Goal: Information Seeking & Learning: Learn about a topic

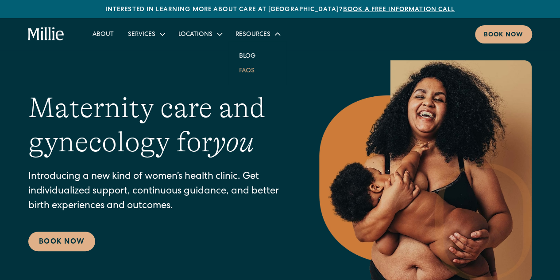
click at [245, 71] on link "FAQs" at bounding box center [247, 70] width 30 height 15
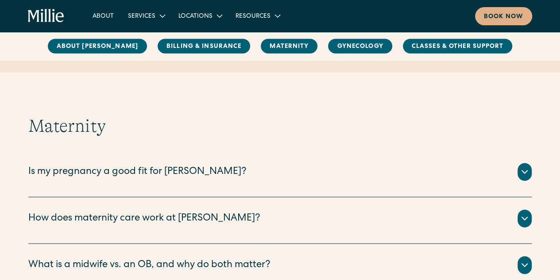
scroll to position [797, 0]
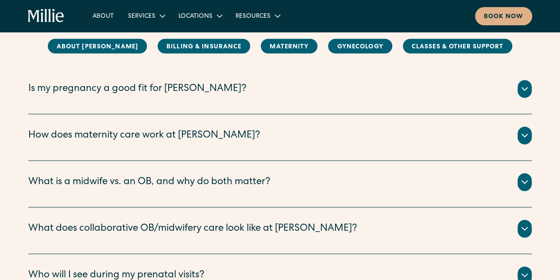
click at [182, 86] on div "Is my pregnancy a good fit for Millie?" at bounding box center [137, 89] width 218 height 15
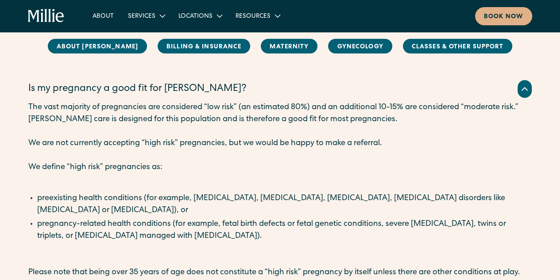
scroll to position [945, 0]
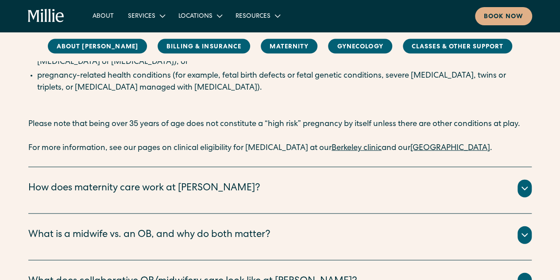
click at [441, 148] on link "South Bay clinic" at bounding box center [451, 148] width 80 height 8
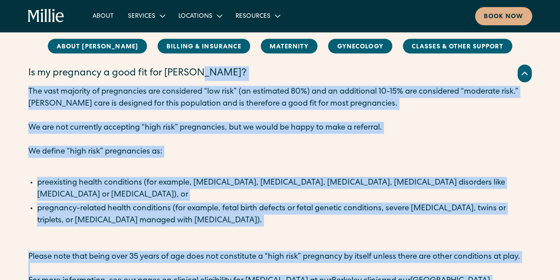
scroll to position [738, 0]
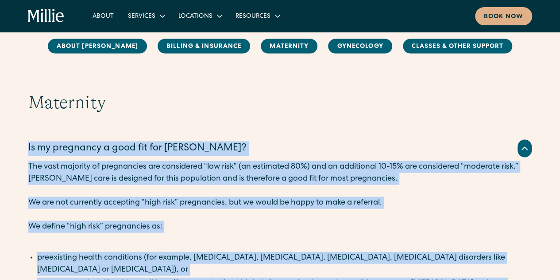
drag, startPoint x: 480, startPoint y: 204, endPoint x: 27, endPoint y: 154, distance: 456.4
copy div "Is my pregnancy a good fit for Millie? The vast majority of pregnancies are con…"
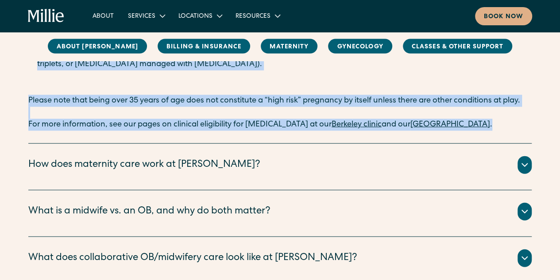
scroll to position [975, 0]
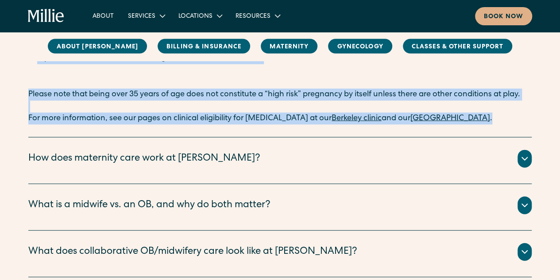
click at [422, 117] on link "South Bay clinic" at bounding box center [451, 118] width 80 height 8
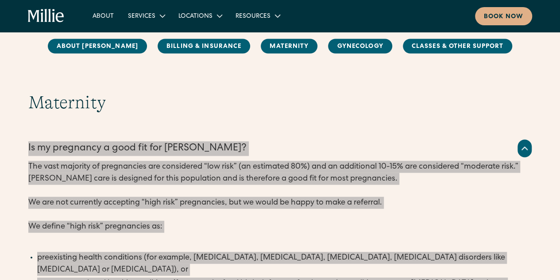
scroll to position [738, 0]
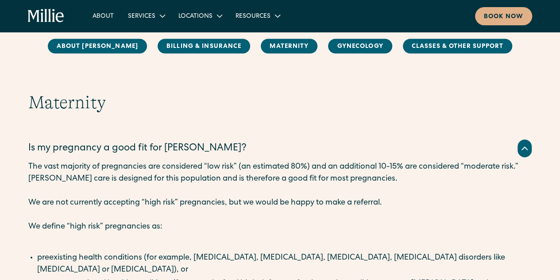
click at [136, 105] on h2 "Maternity" at bounding box center [280, 101] width 504 height 21
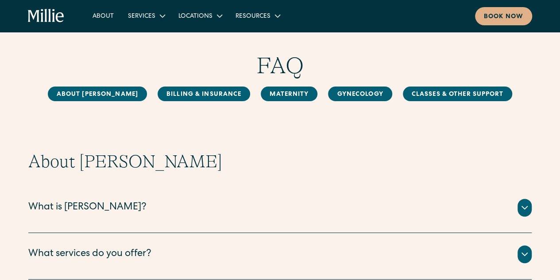
scroll to position [29, 0]
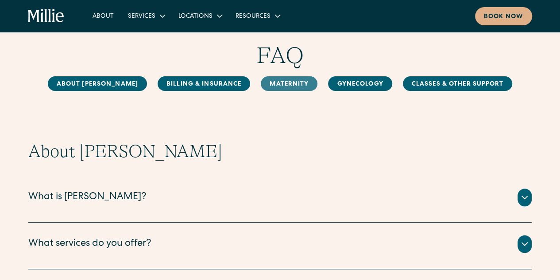
click at [266, 83] on link "MAternity" at bounding box center [289, 83] width 57 height 15
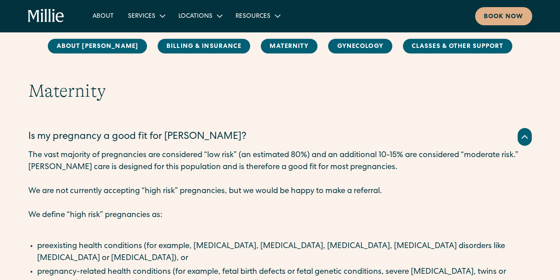
scroll to position [757, 0]
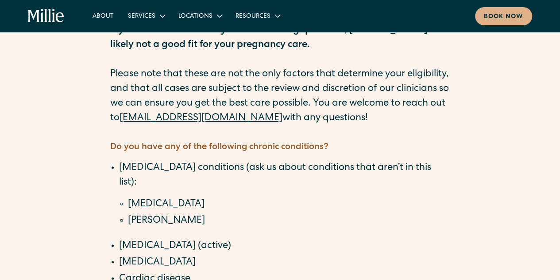
scroll to position [118, 0]
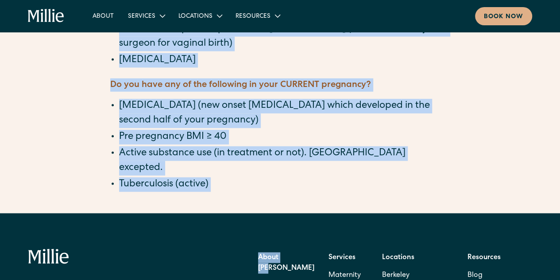
scroll to position [827, 0]
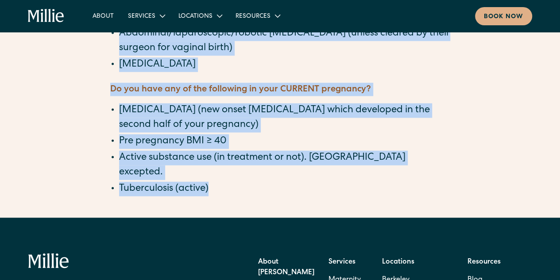
drag, startPoint x: 110, startPoint y: 75, endPoint x: 228, endPoint y: 118, distance: 125.4
copy div "Clinical Eligibility for Prenatal Care at Millie If you answer “Yes” to any of …"
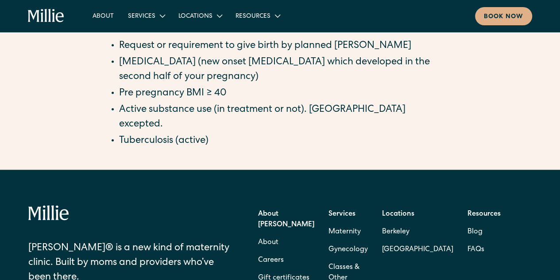
scroll to position [945, 0]
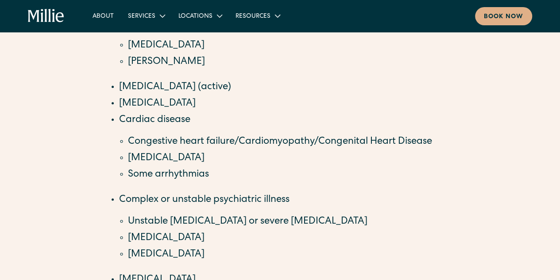
scroll to position [266, 0]
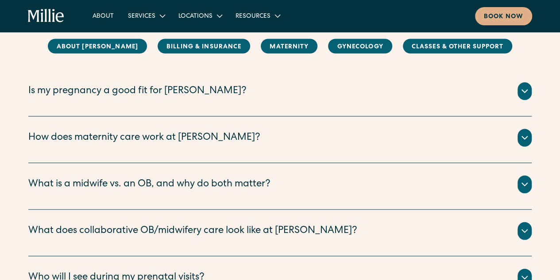
scroll to position [727, 0]
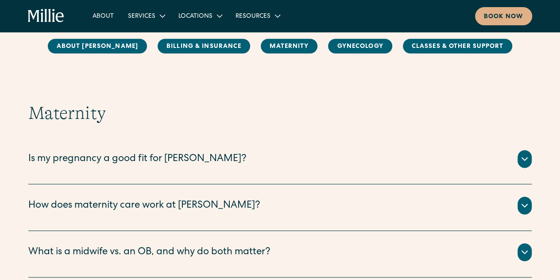
click at [200, 167] on div "The vast majority of pregnancies are considered “low risk” (an estimated 80%) a…" at bounding box center [280, 169] width 504 height 4
drag, startPoint x: 217, startPoint y: 157, endPoint x: 237, endPoint y: 157, distance: 19.9
click at [218, 157] on div "Is my pregnancy a good fit for [PERSON_NAME]?" at bounding box center [280, 159] width 504 height 18
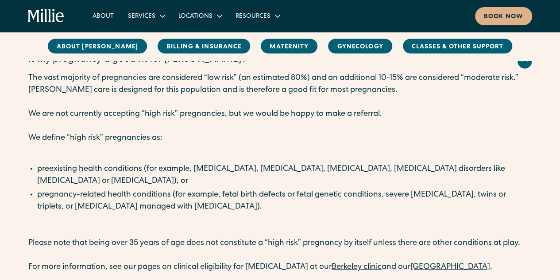
scroll to position [816, 0]
